Goal: Information Seeking & Learning: Find specific fact

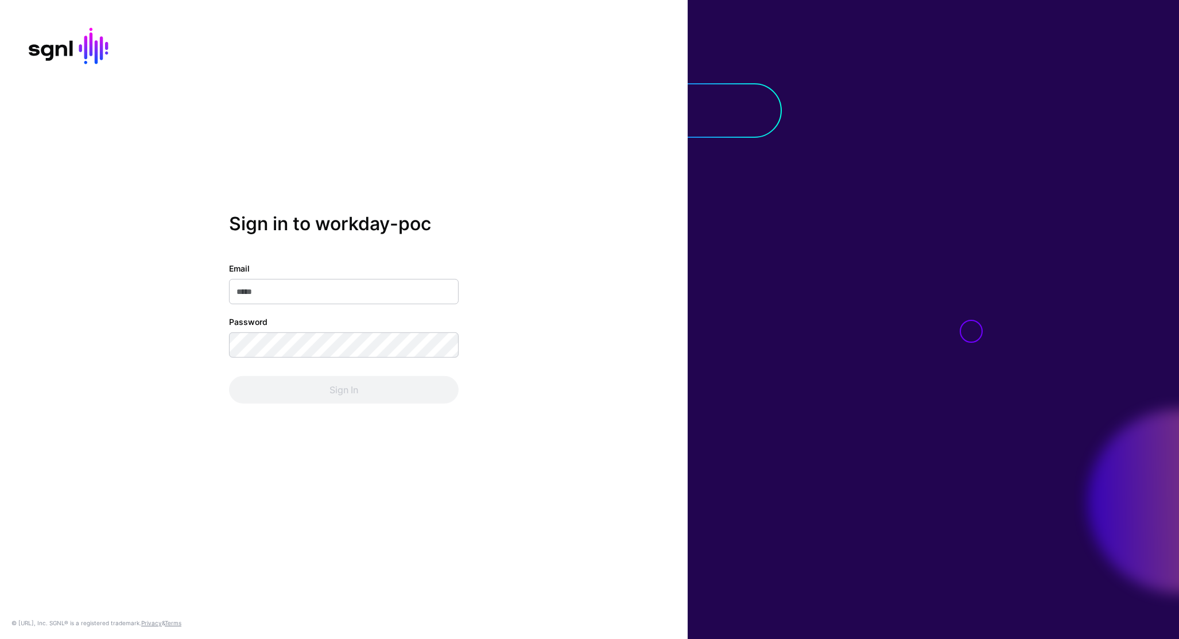
click at [323, 291] on input "Email" at bounding box center [344, 291] width 230 height 25
type input "**********"
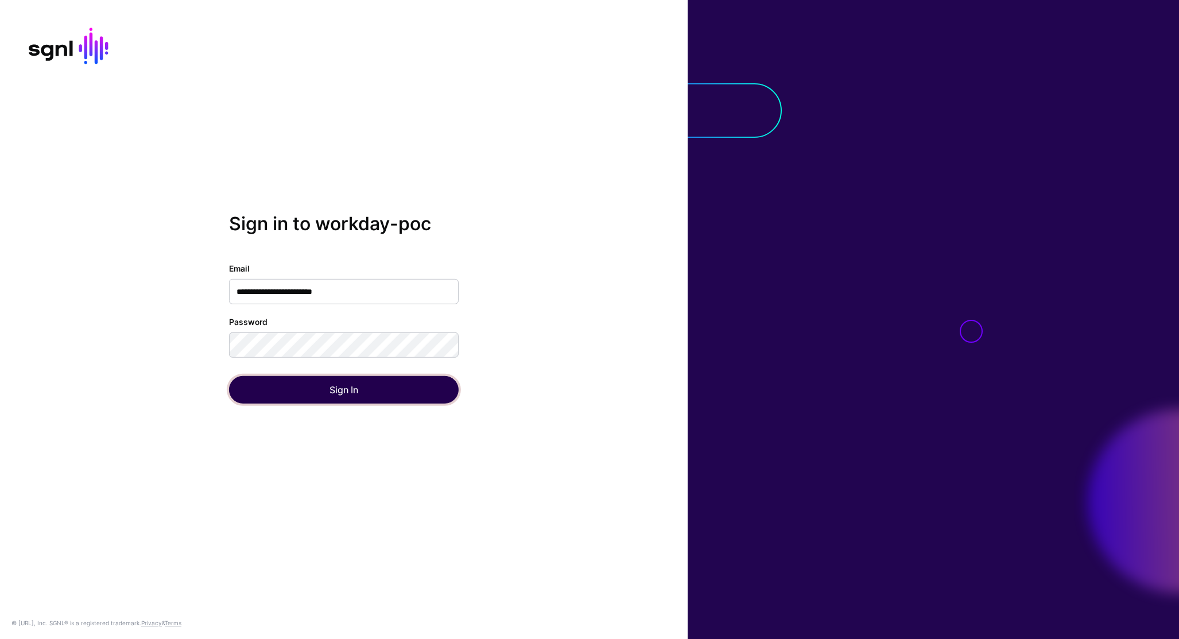
click at [295, 388] on button "Sign In" at bounding box center [344, 390] width 230 height 28
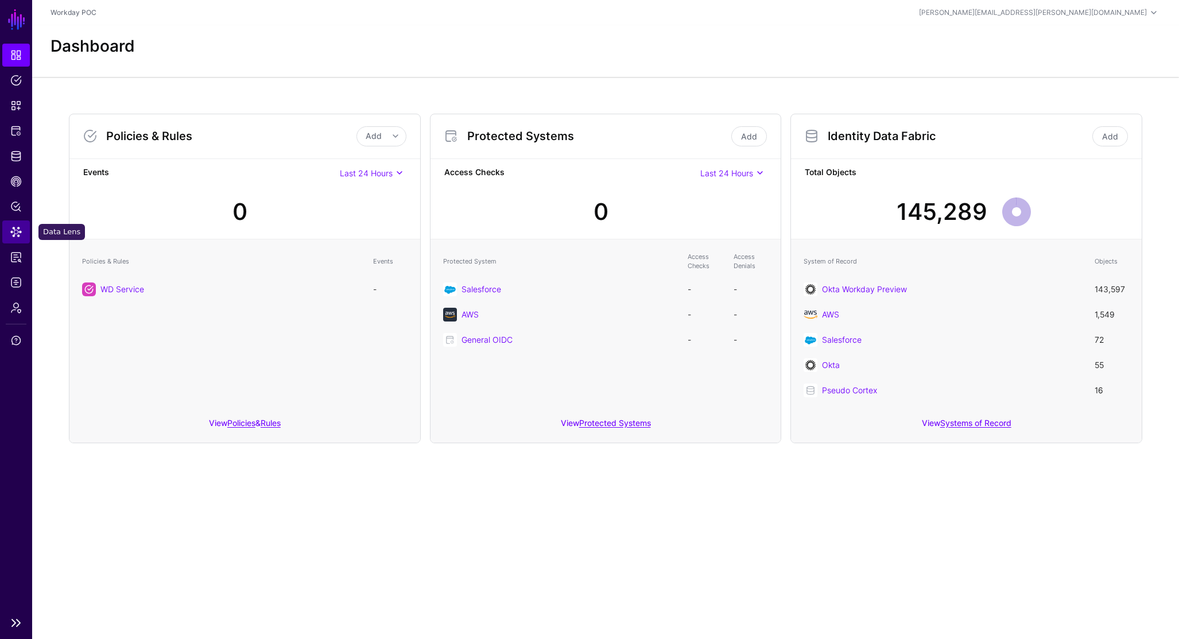
click at [16, 234] on span "Data Lens" at bounding box center [15, 231] width 11 height 11
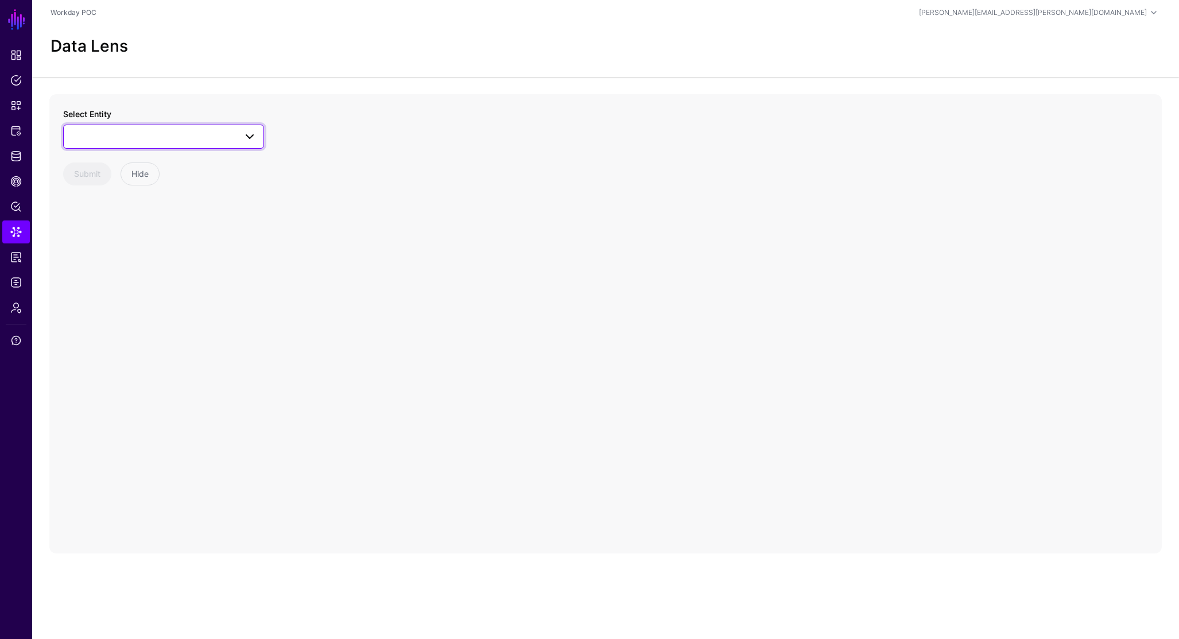
click at [249, 138] on span at bounding box center [250, 137] width 14 height 14
click at [328, 157] on div "Select Entity Pseudo Cortex Org OrgMember Service User AWS Group GroupMember Gr…" at bounding box center [605, 323] width 1113 height 459
click at [17, 84] on span "Policies" at bounding box center [15, 80] width 11 height 11
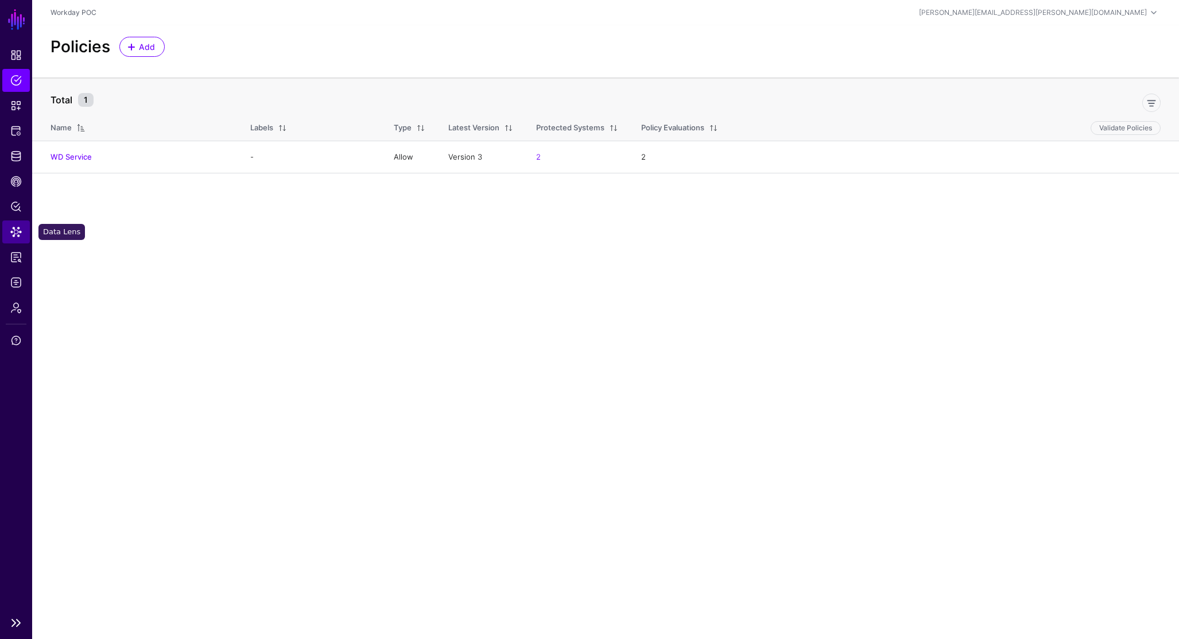
click at [11, 230] on span "Data Lens" at bounding box center [15, 231] width 11 height 11
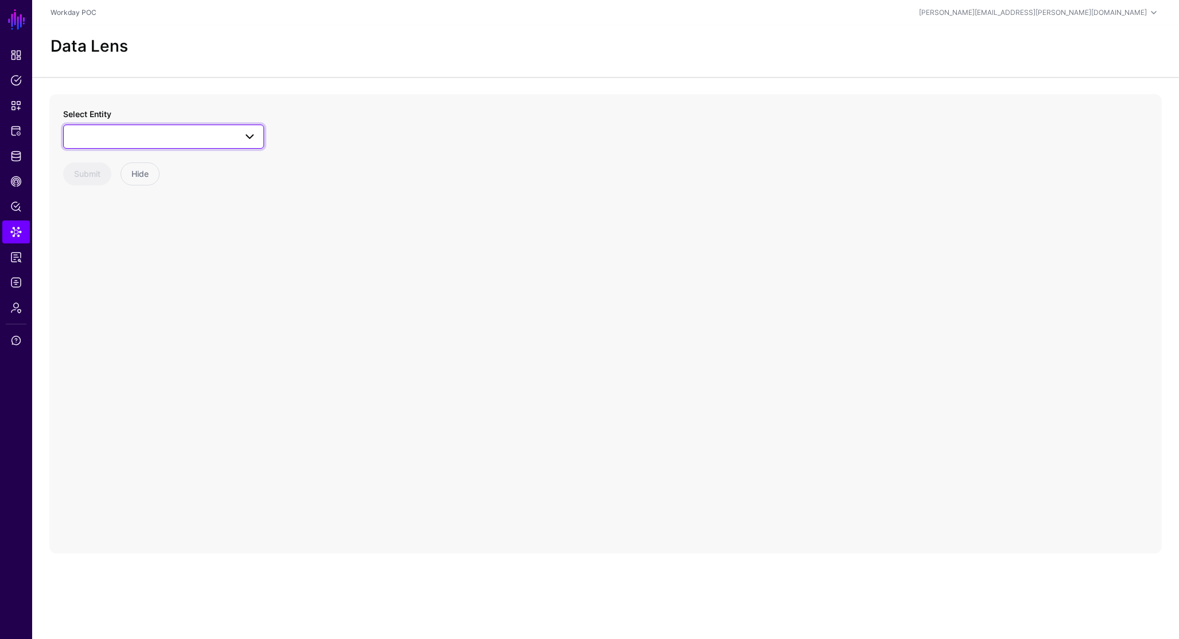
click at [250, 140] on span at bounding box center [250, 137] width 14 height 14
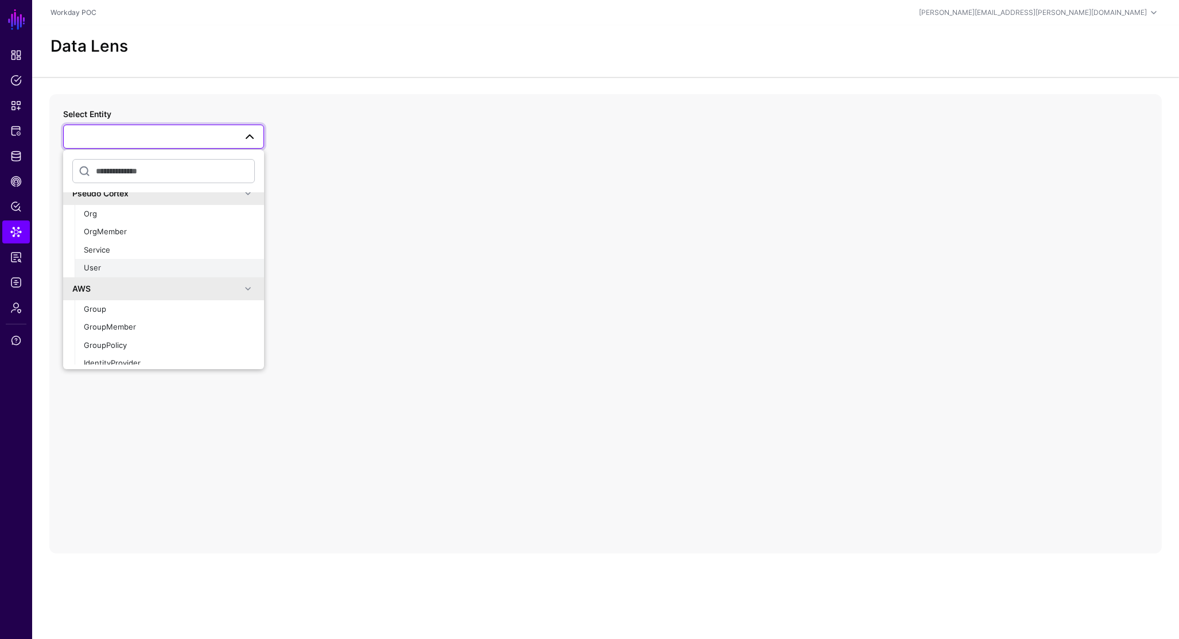
click at [100, 270] on span "User" at bounding box center [92, 267] width 17 height 9
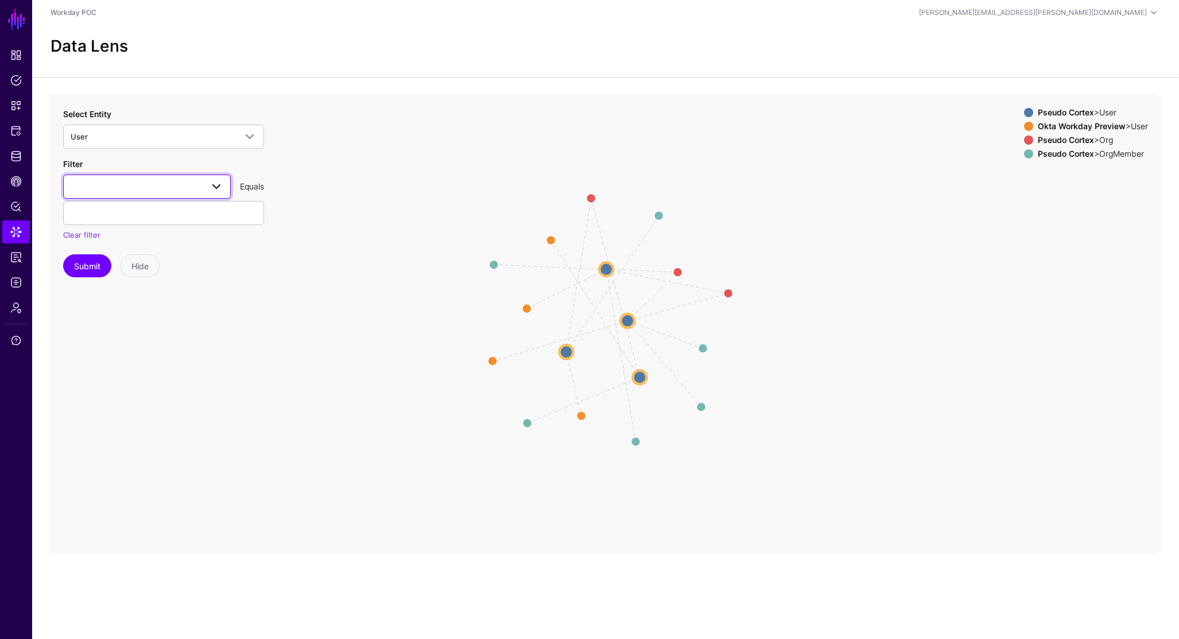
click at [211, 189] on span at bounding box center [217, 187] width 14 height 14
click at [114, 257] on div "Email" at bounding box center [146, 251] width 149 height 11
click at [143, 215] on input "text" at bounding box center [163, 213] width 201 height 24
type input "**********"
click at [75, 268] on button "Submit" at bounding box center [87, 265] width 48 height 23
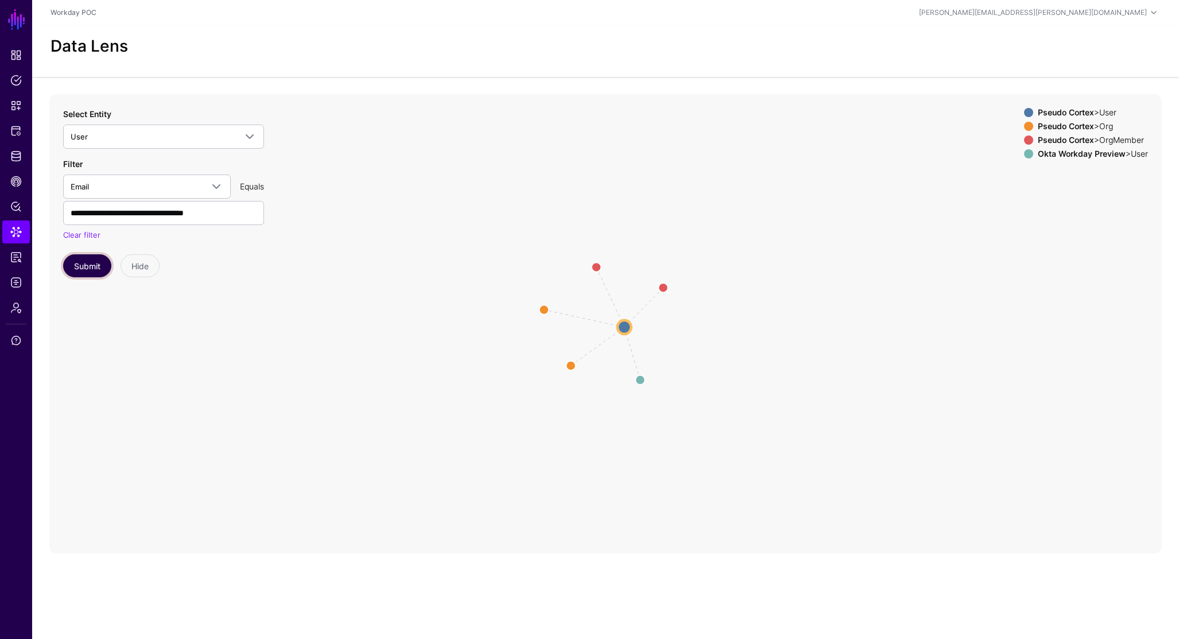
click at [95, 270] on button "Submit" at bounding box center [87, 265] width 48 height 23
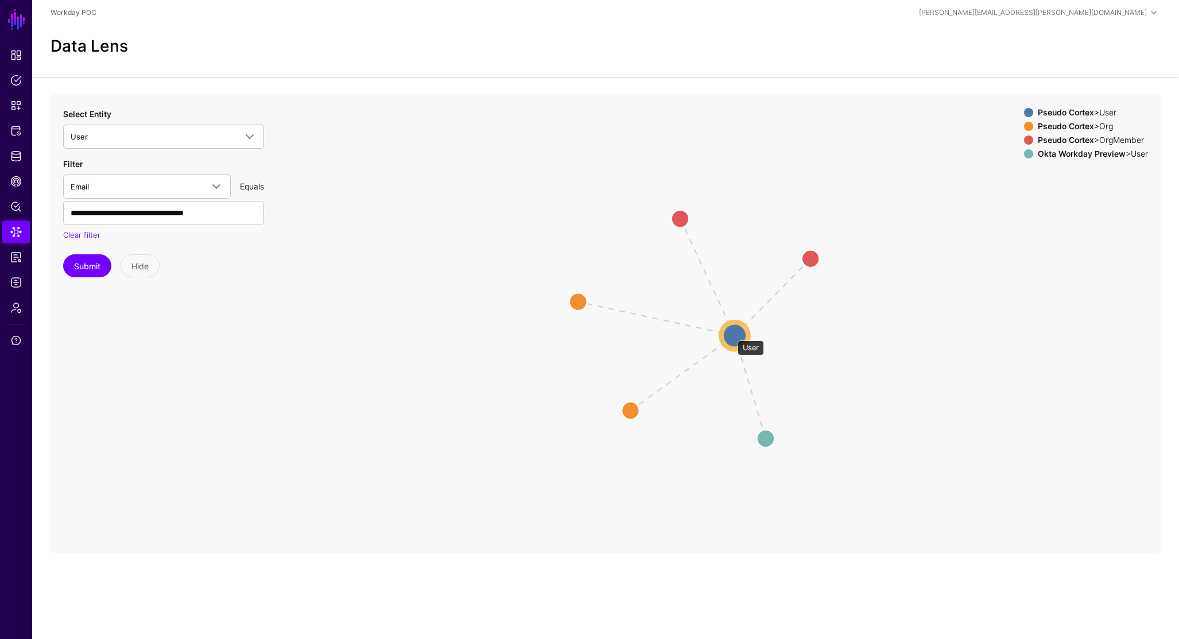
click at [732, 335] on circle at bounding box center [734, 335] width 27 height 27
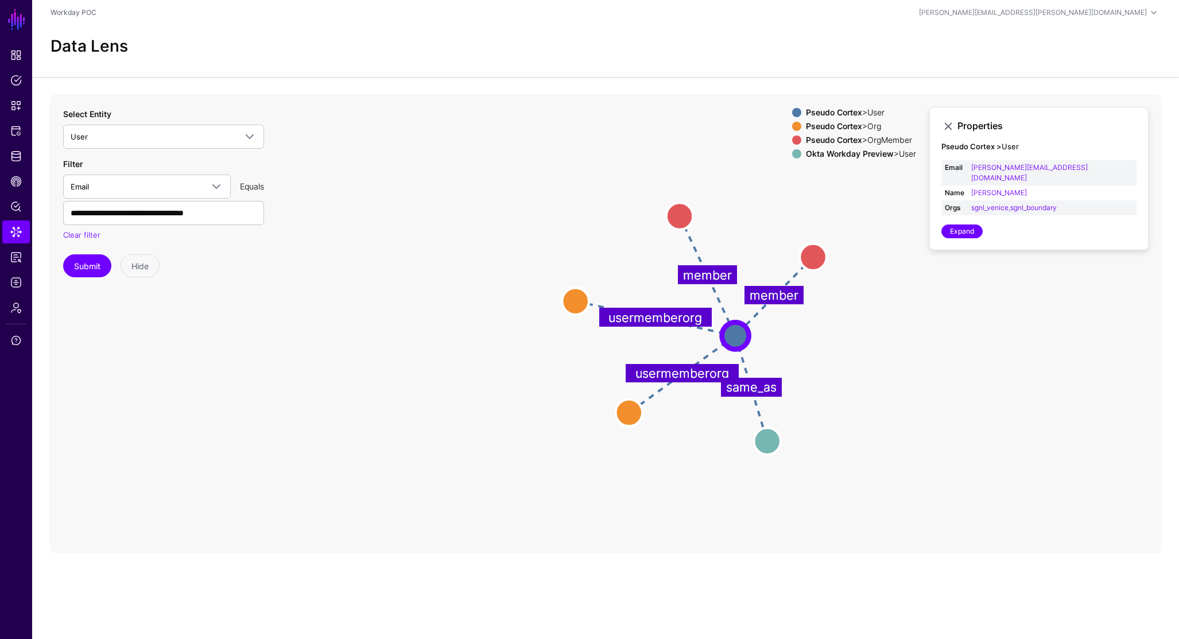
click at [861, 346] on icon "usermemberorg usermemberorg same_as member member OrgMember OrgMember Org Org U…" at bounding box center [605, 323] width 1113 height 459
